Goal: Task Accomplishment & Management: Use online tool/utility

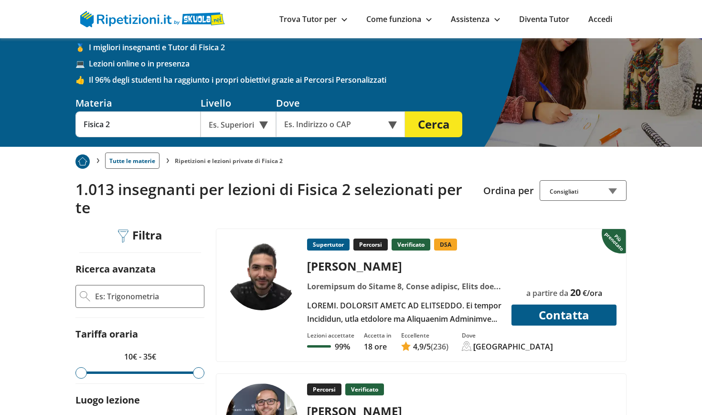
click at [141, 302] on input "Ricerca avanzata" at bounding box center [147, 296] width 106 height 14
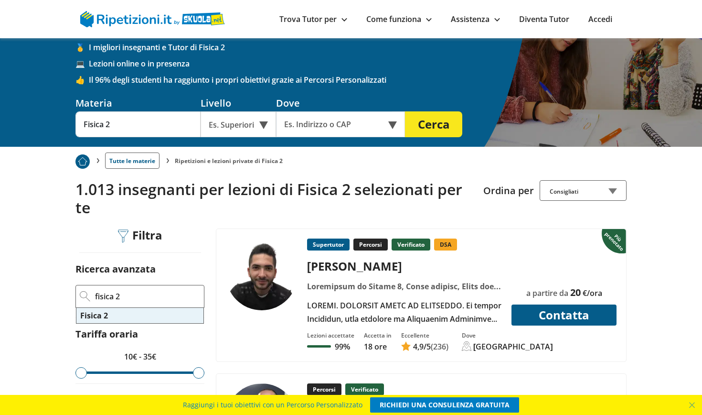
click at [128, 320] on li "Fisica 2" at bounding box center [139, 315] width 127 height 15
type input "Fisica 2"
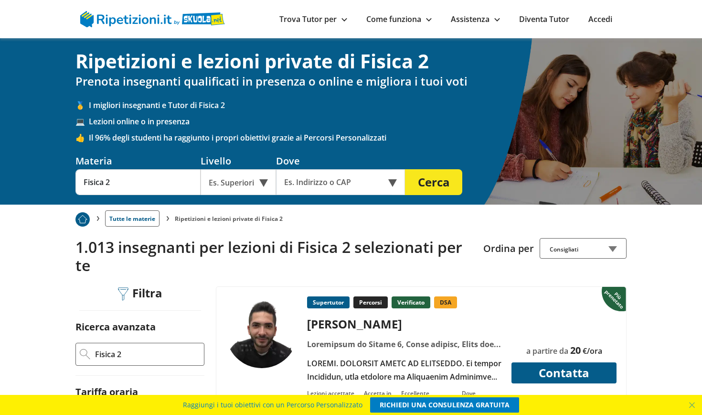
click at [253, 182] on div "Es. Superiori" at bounding box center [238, 182] width 75 height 26
click at [253, 201] on div "Università" at bounding box center [238, 204] width 66 height 19
click at [355, 177] on input "text" at bounding box center [334, 182] width 116 height 26
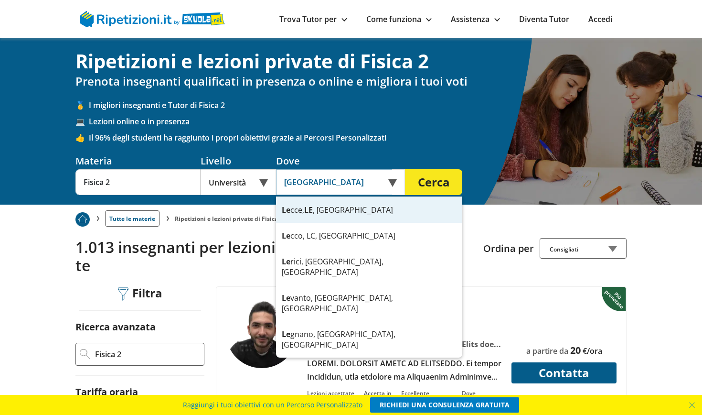
click at [434, 183] on button "Cerca" at bounding box center [433, 182] width 57 height 26
type input "Lecce, LE, Italia"
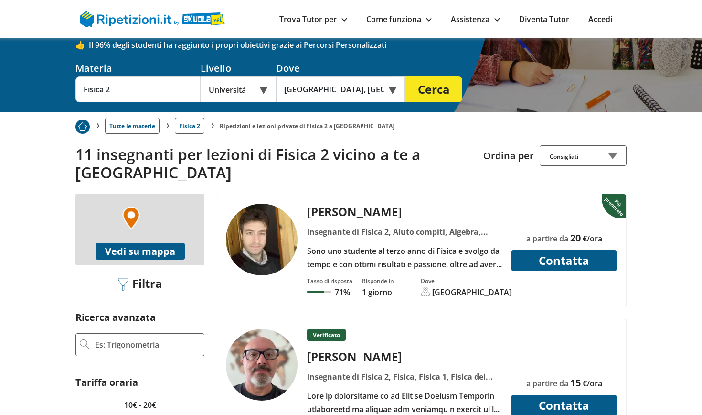
scroll to position [129, 0]
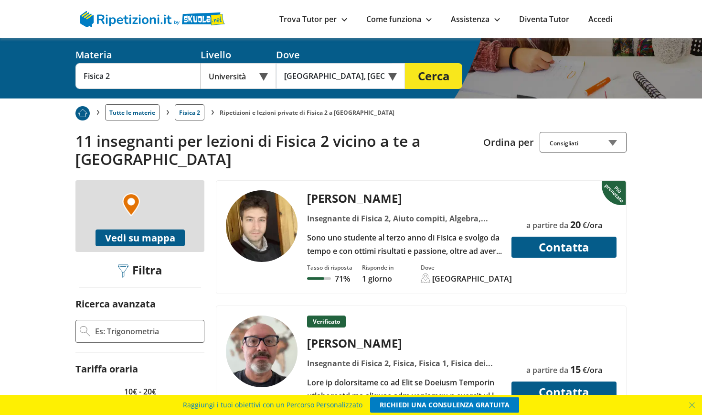
click at [334, 190] on div "Angelo G. Insegnante di Fisica 2, Aiuto compiti, Algebra, Analisi 1, Analisi 2,…" at bounding box center [405, 223] width 202 height 67
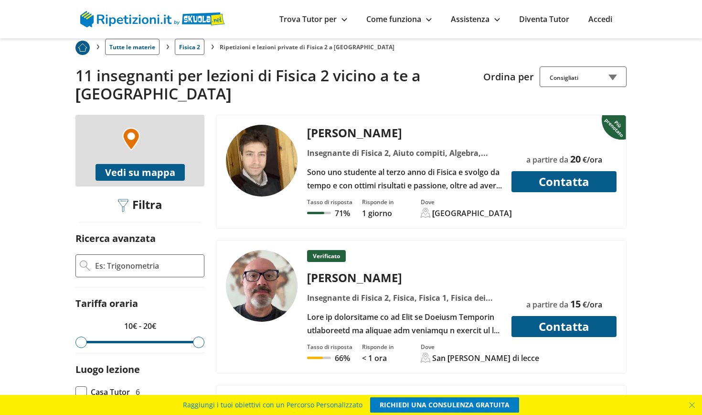
scroll to position [193, 0]
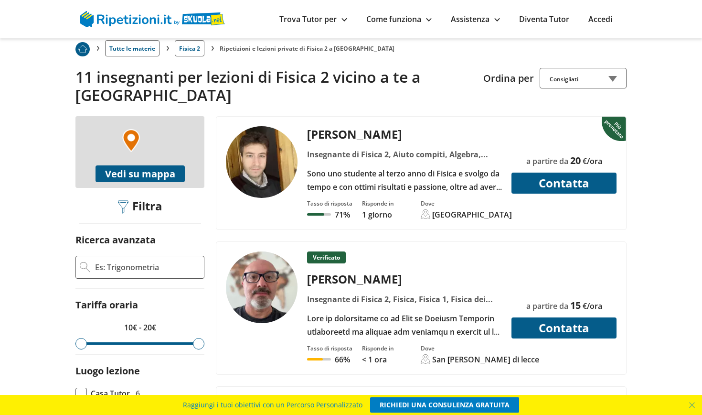
click at [346, 271] on div "Massimo C." at bounding box center [405, 279] width 202 height 16
